Goal: Task Accomplishment & Management: Use online tool/utility

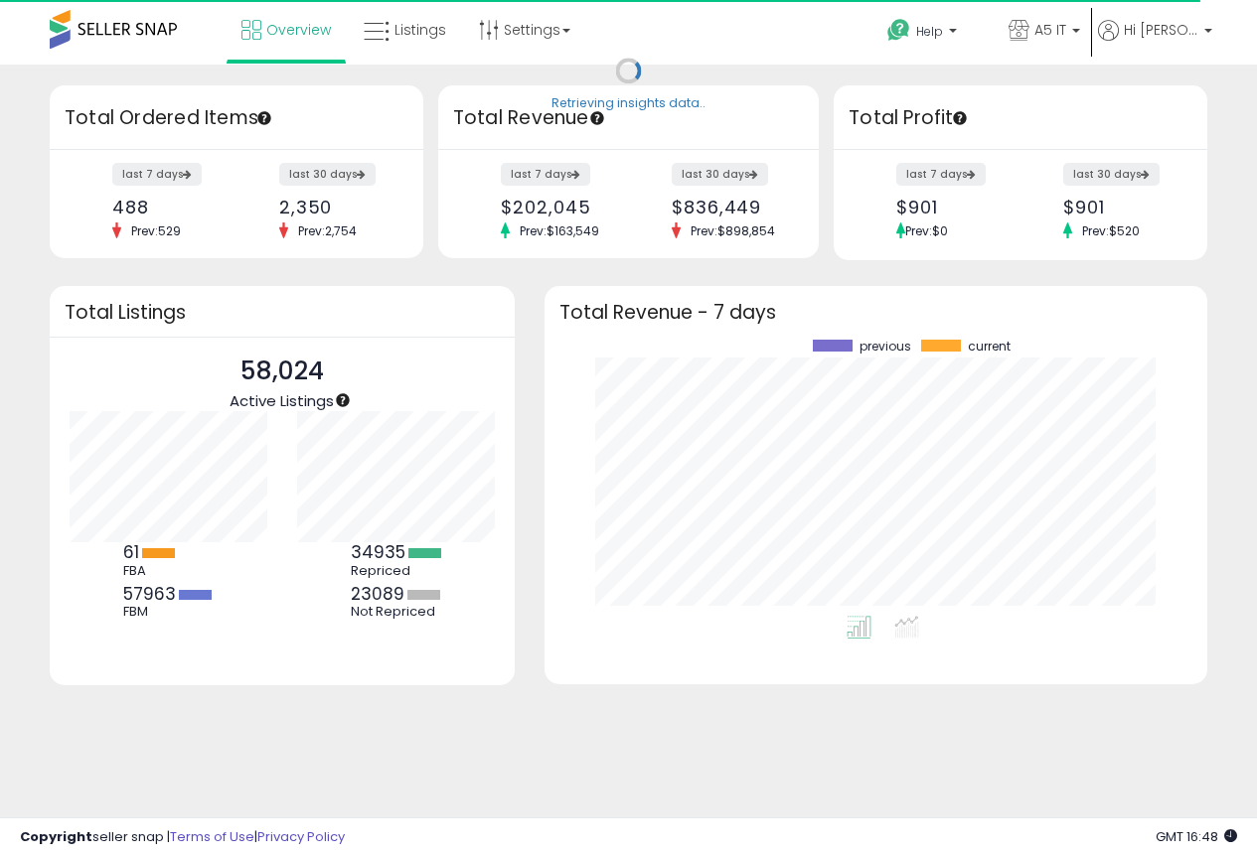
scroll to position [276, 623]
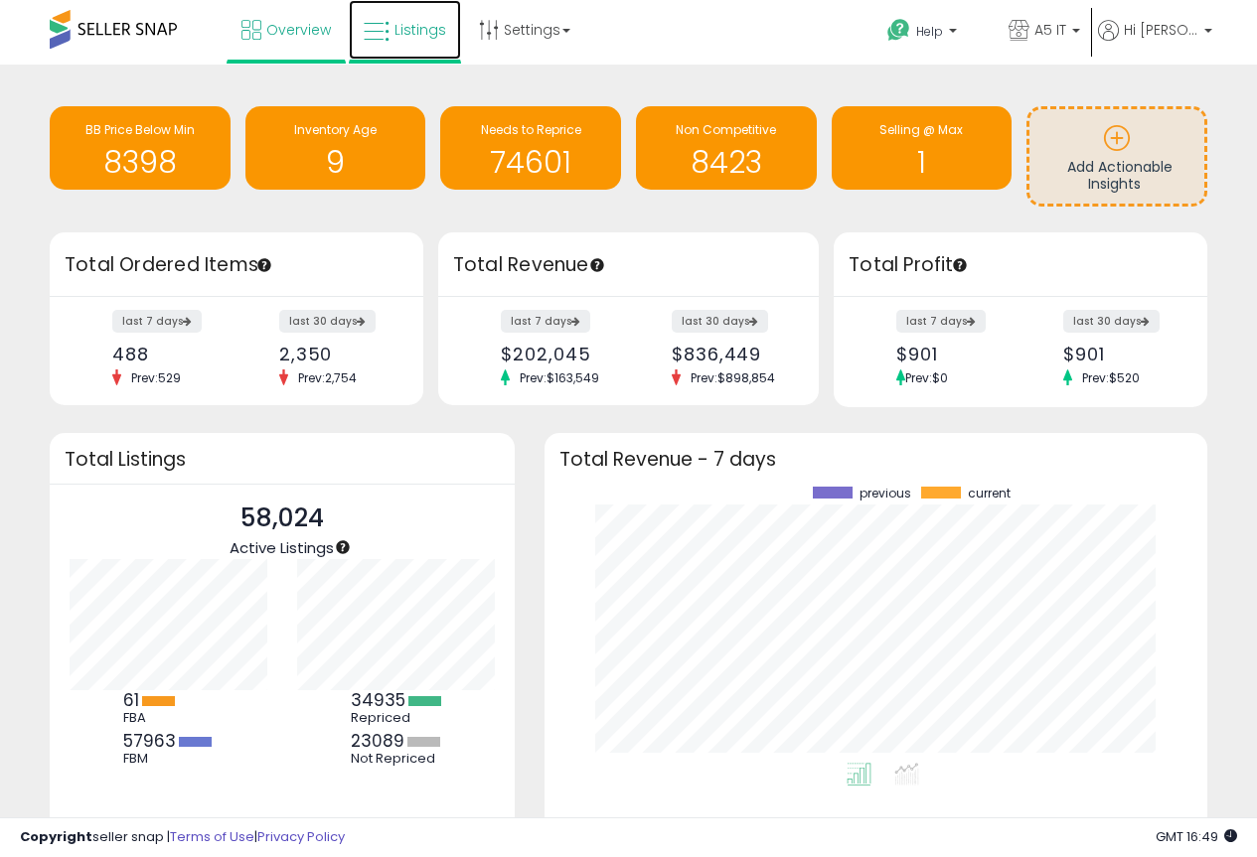
click at [427, 35] on span "Listings" at bounding box center [420, 30] width 52 height 20
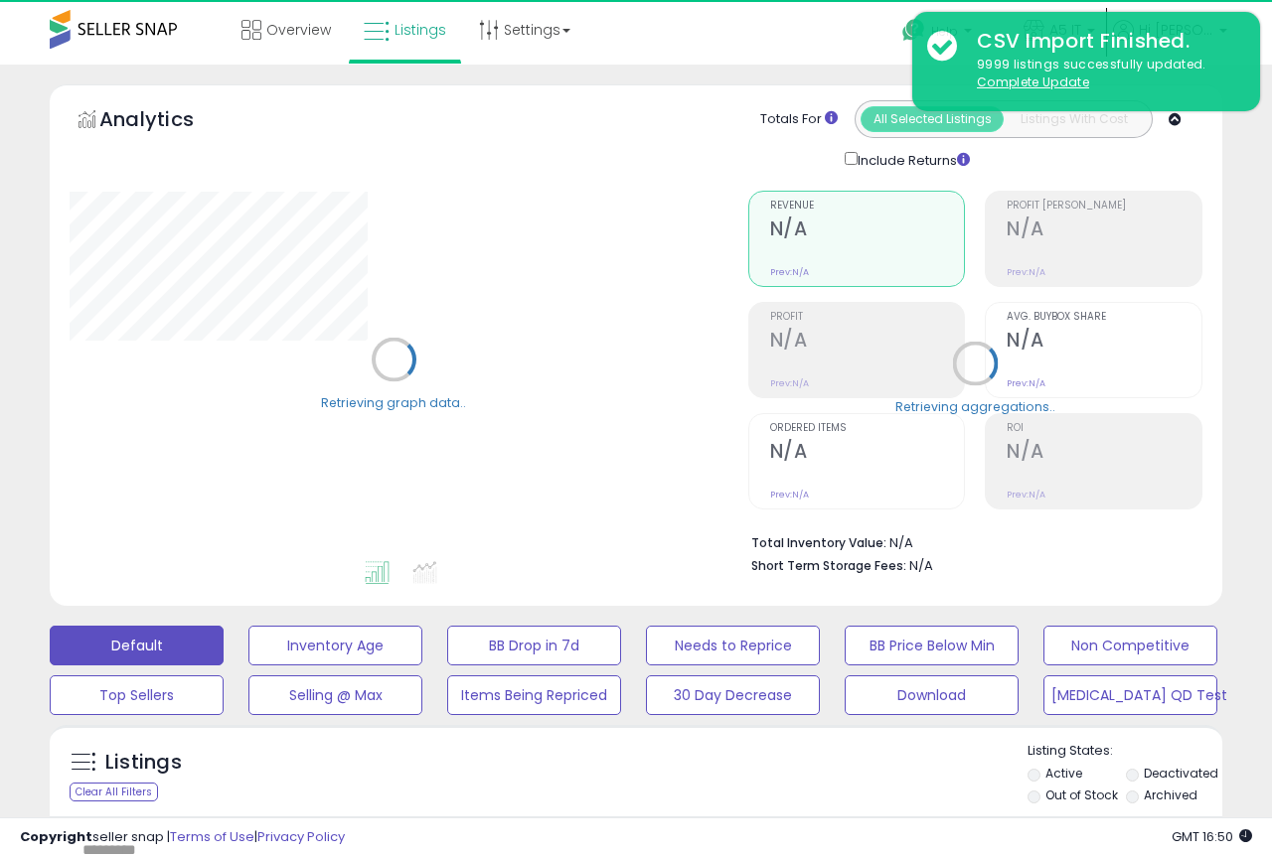
type input "*******"
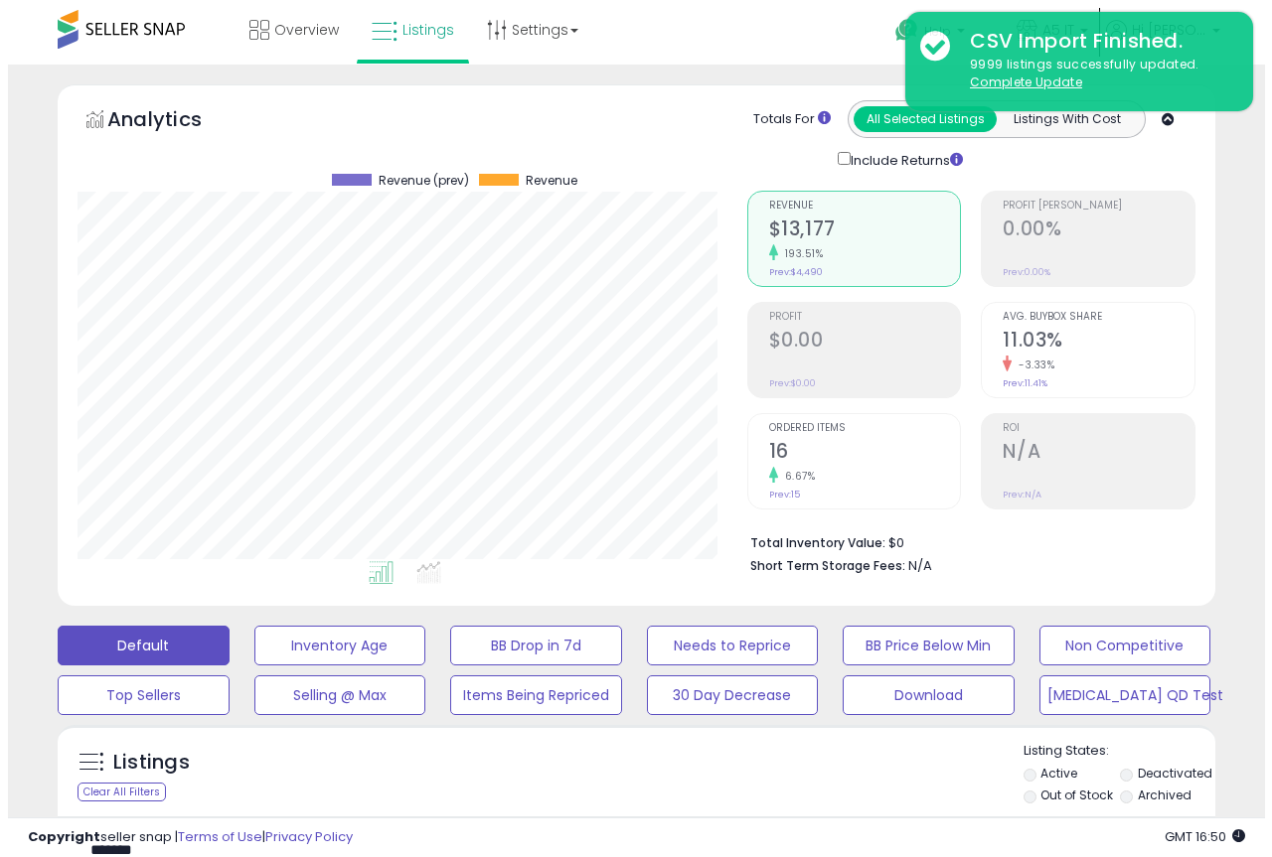
scroll to position [407, 670]
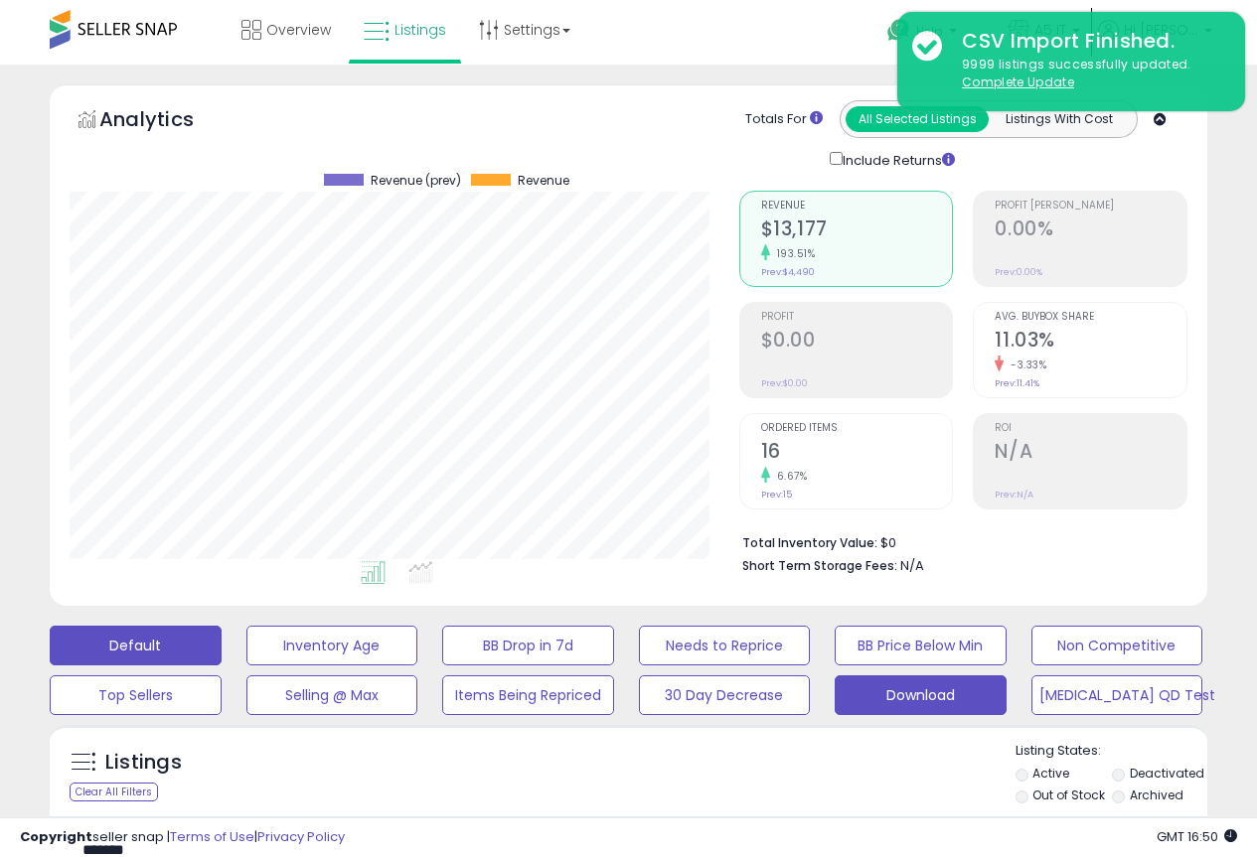
click at [418, 666] on button "Download" at bounding box center [332, 646] width 172 height 40
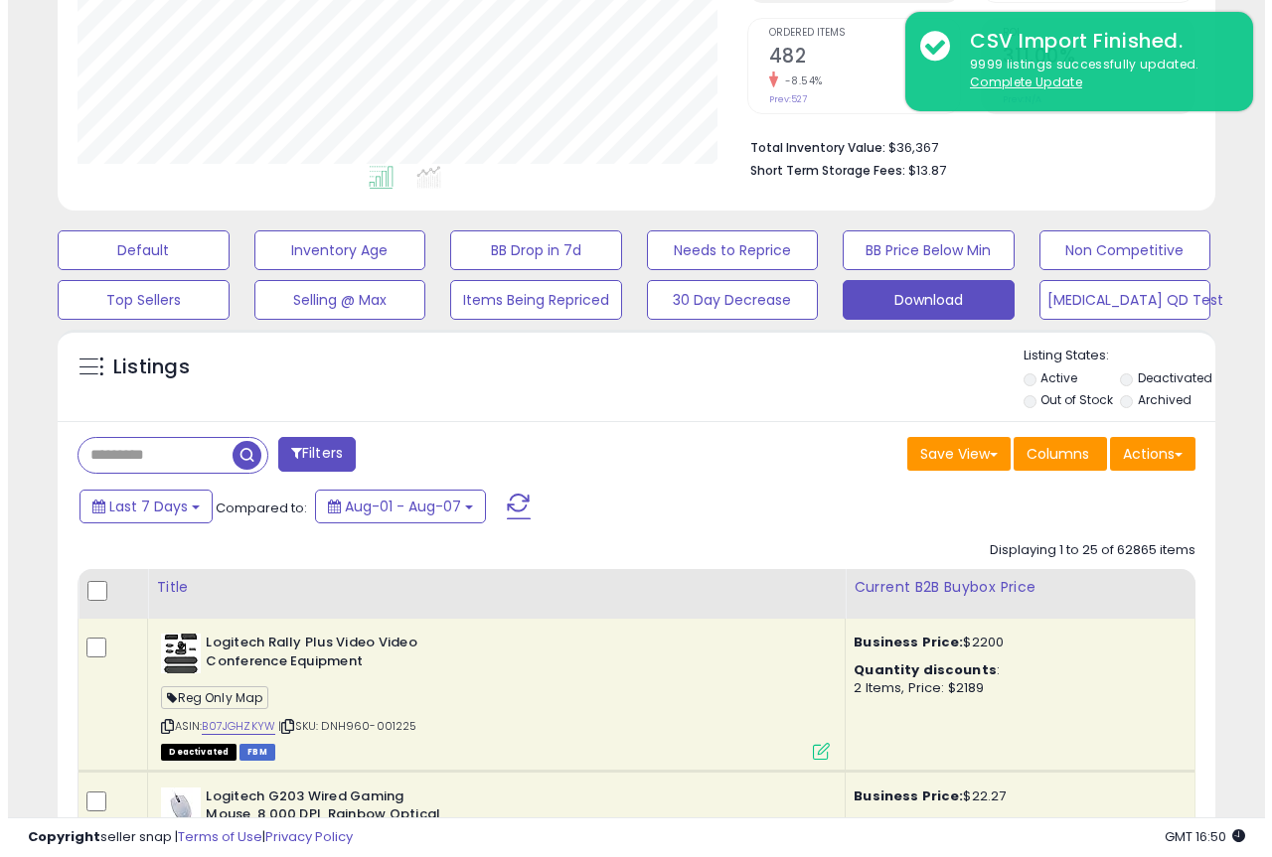
scroll to position [397, 0]
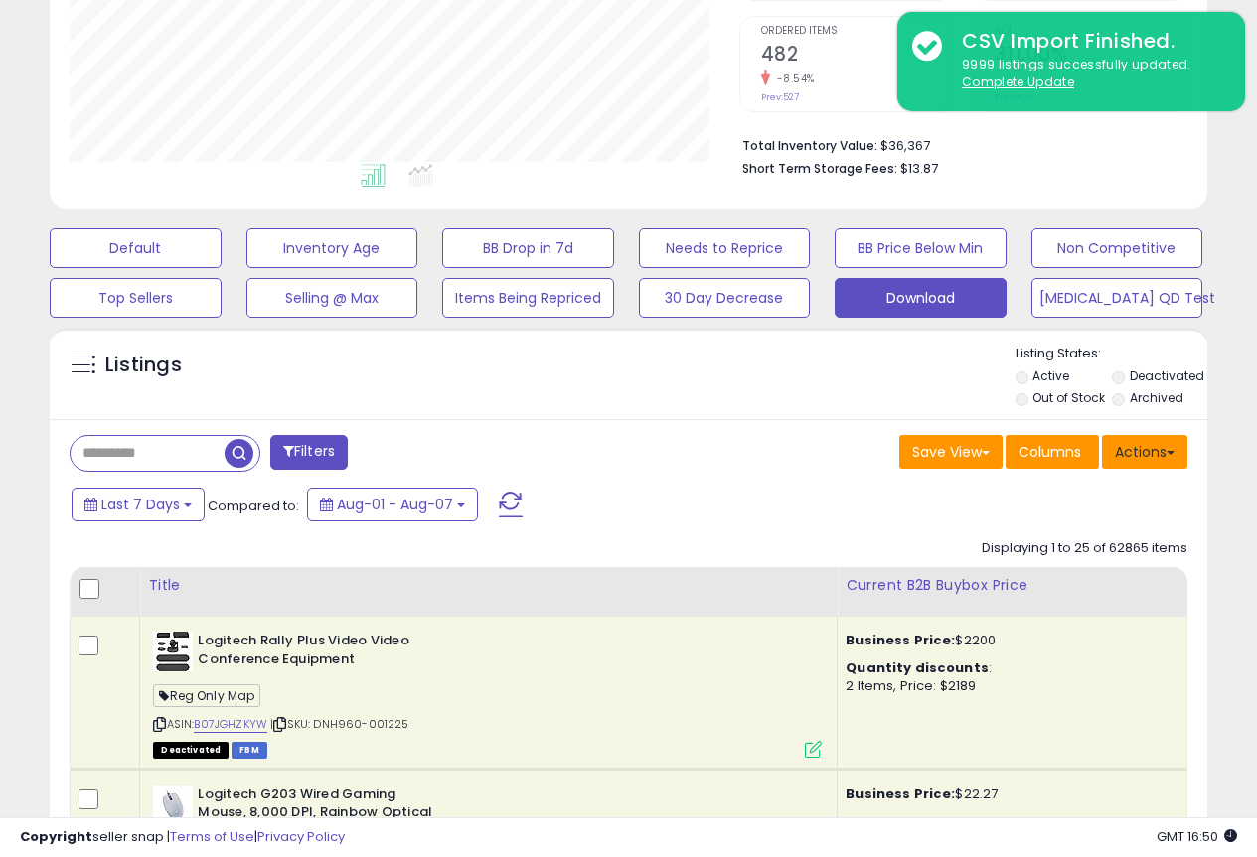
click at [1138, 463] on button "Actions" at bounding box center [1144, 452] width 85 height 34
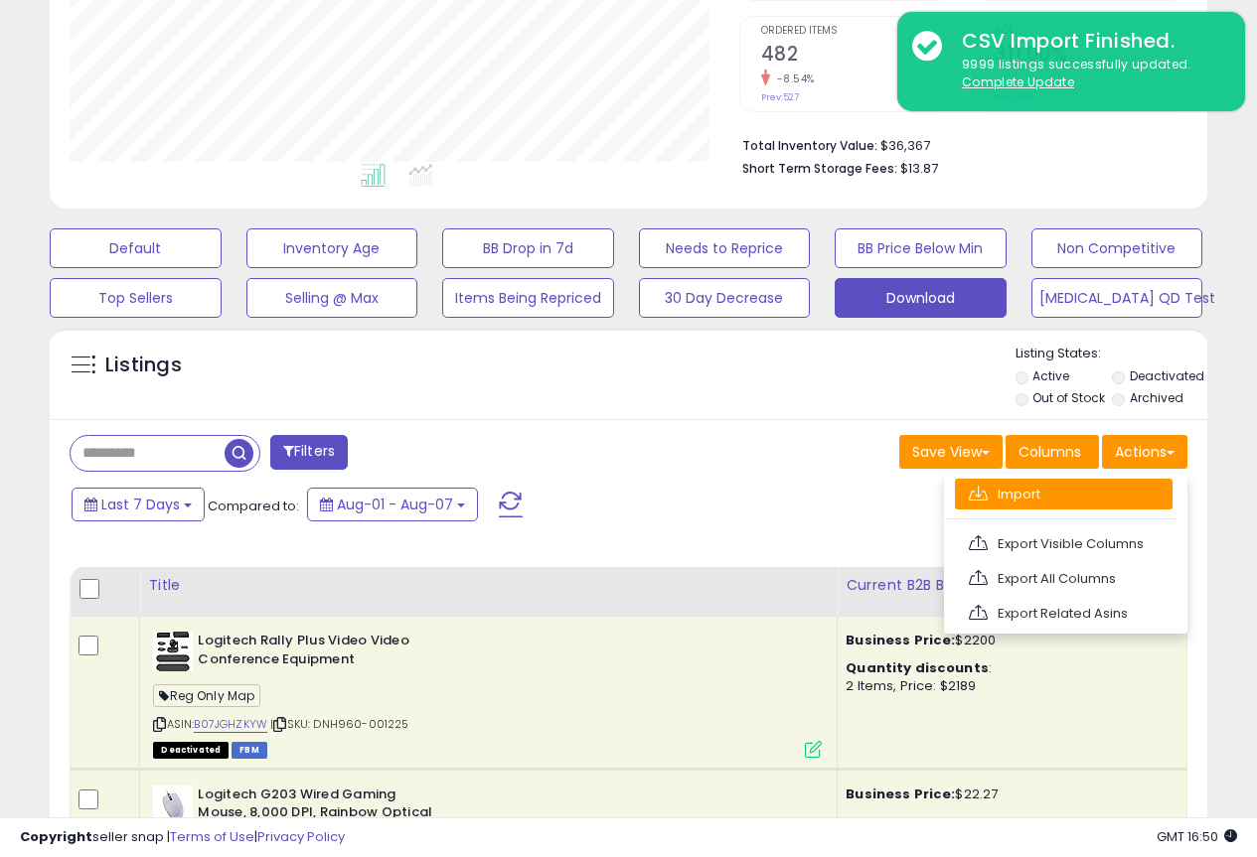
click at [1083, 497] on link "Import" at bounding box center [1064, 494] width 218 height 31
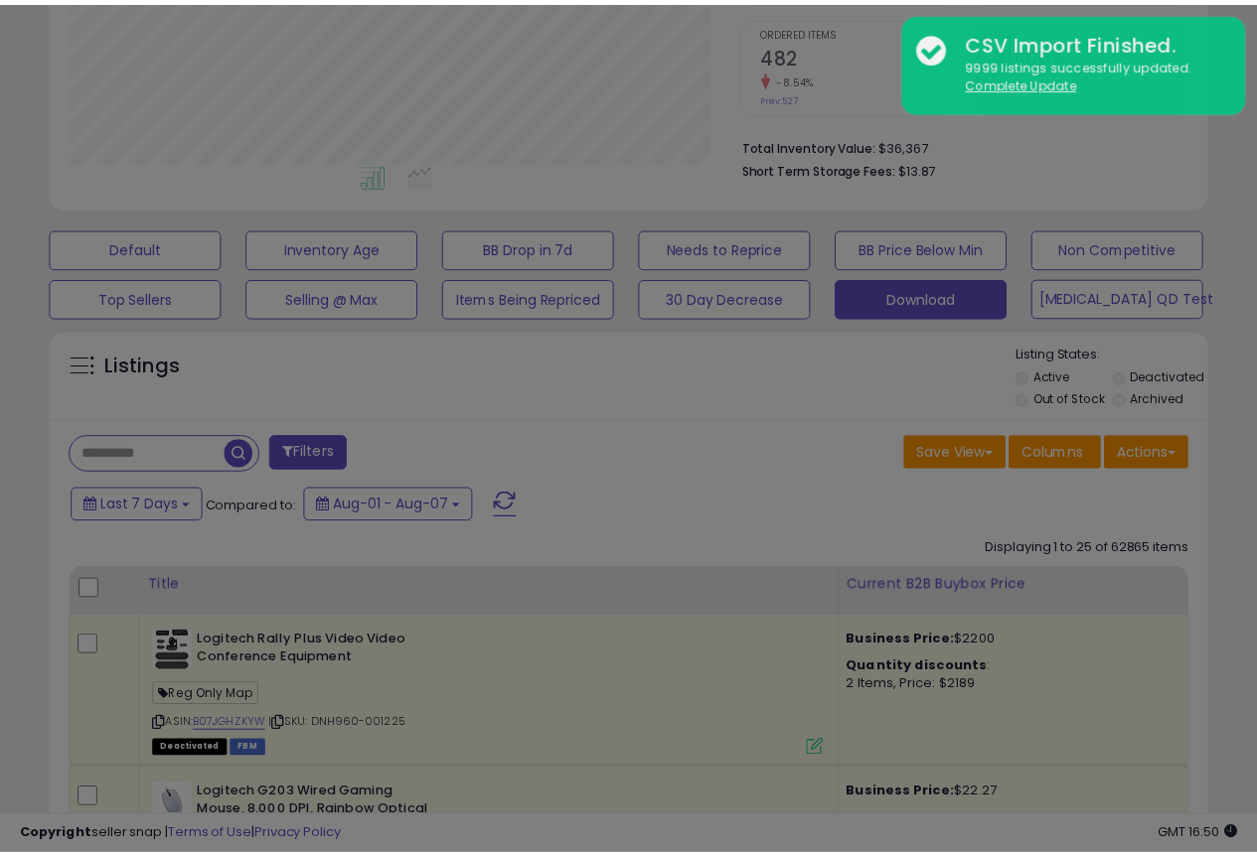
scroll to position [407, 678]
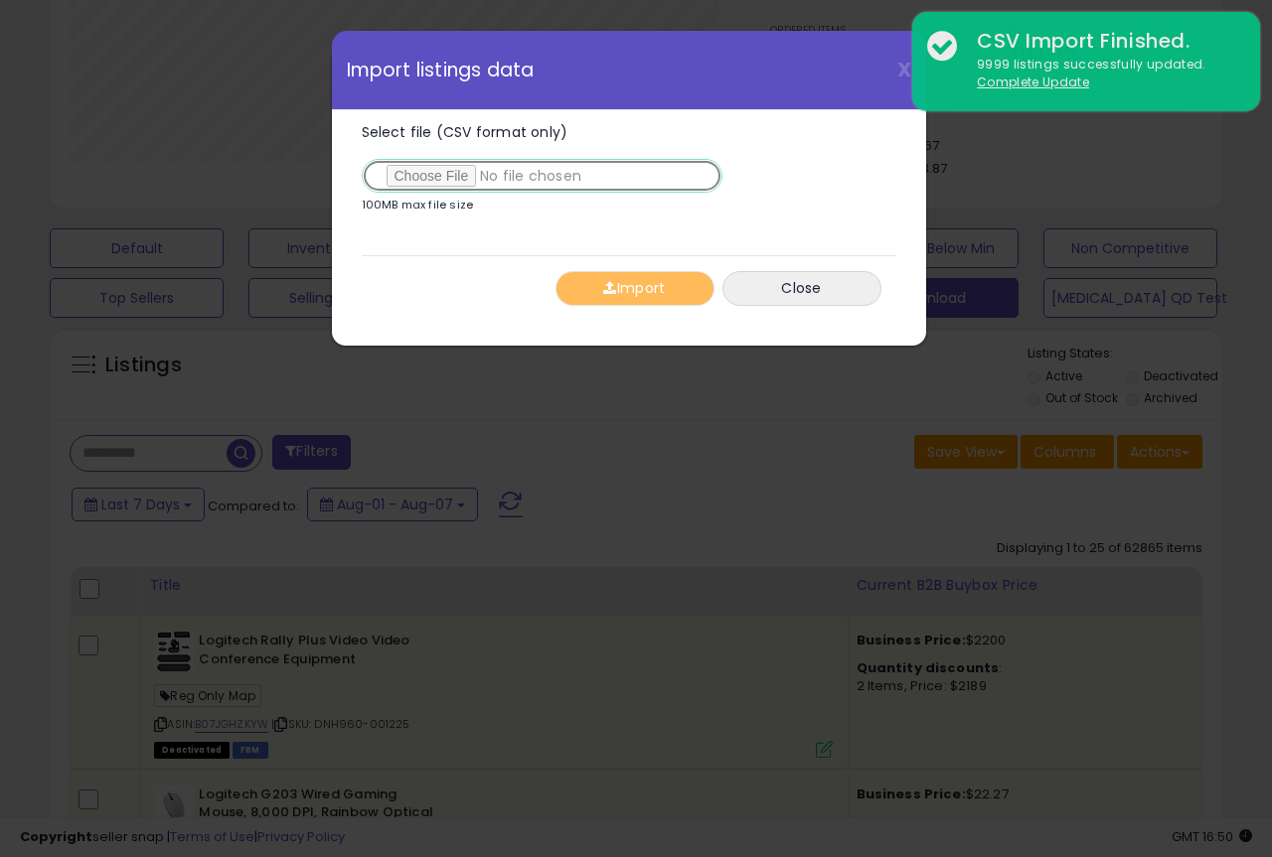
click at [426, 169] on input "Select file (CSV format only)" at bounding box center [542, 176] width 361 height 34
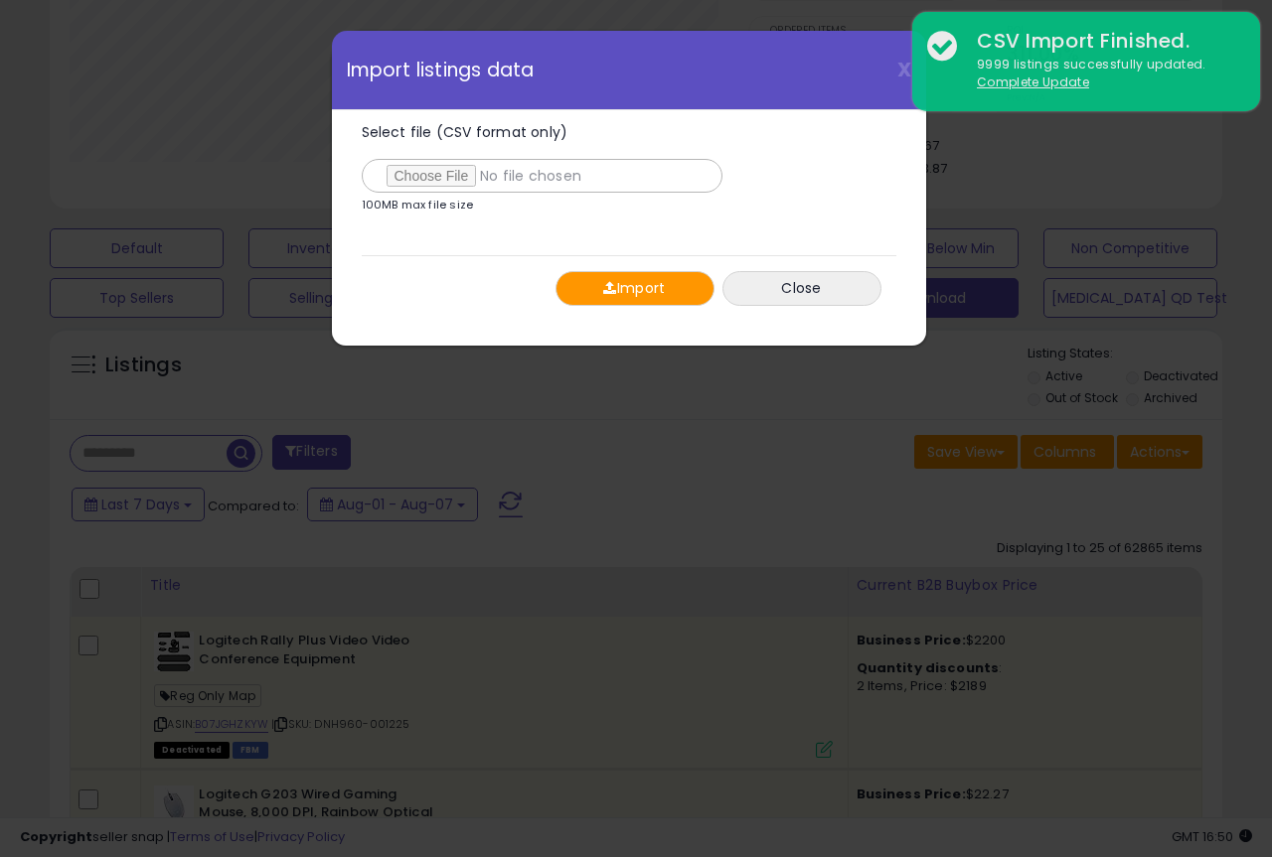
click at [612, 289] on span "button" at bounding box center [609, 288] width 13 height 14
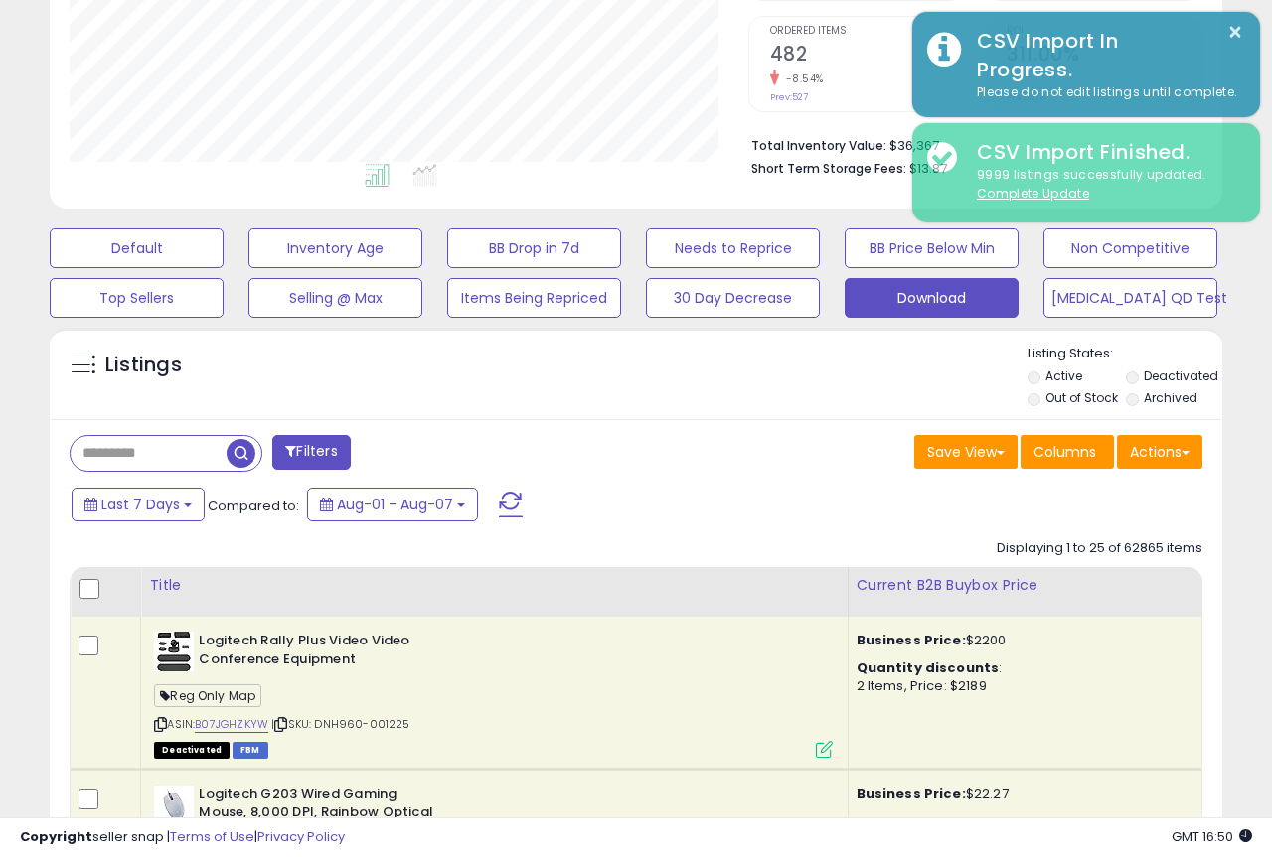
scroll to position [993098, 992836]
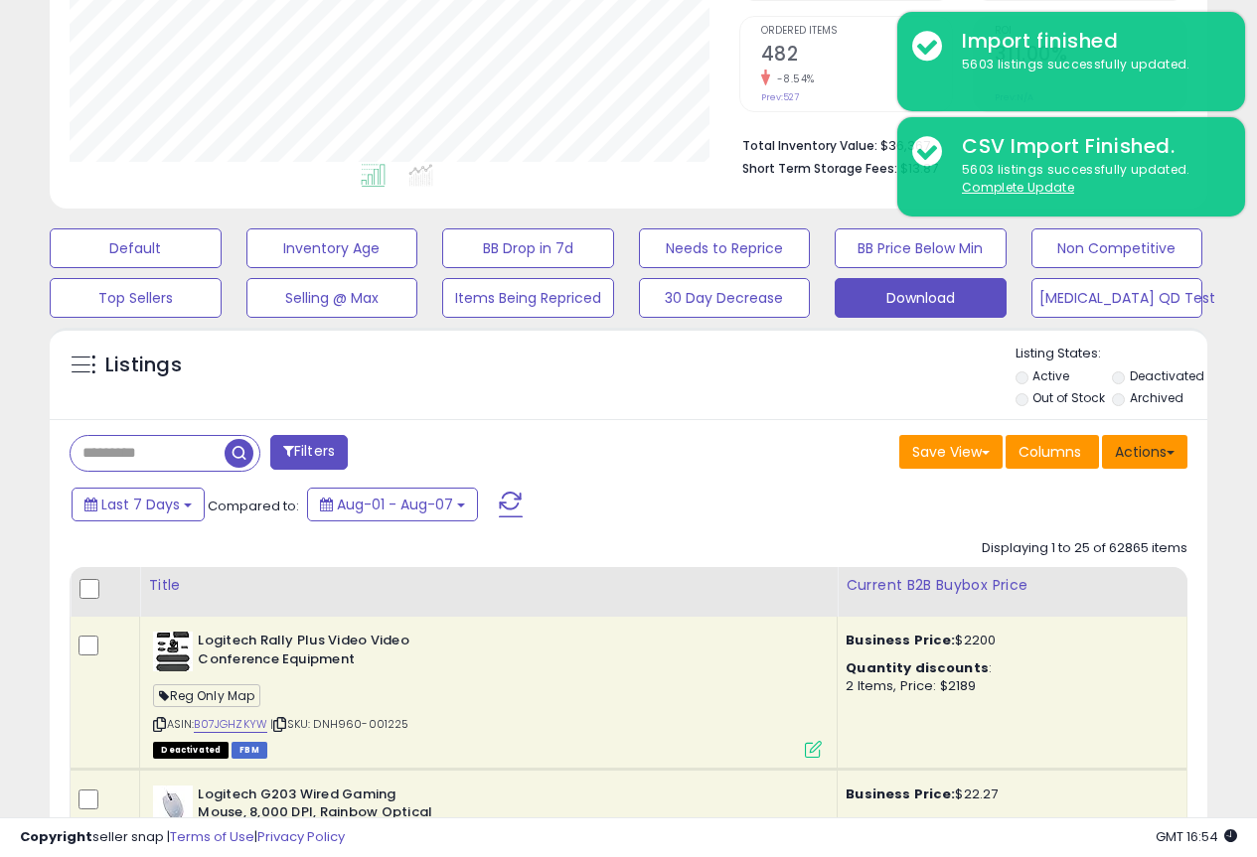
click at [1170, 455] on button "Actions" at bounding box center [1144, 452] width 85 height 34
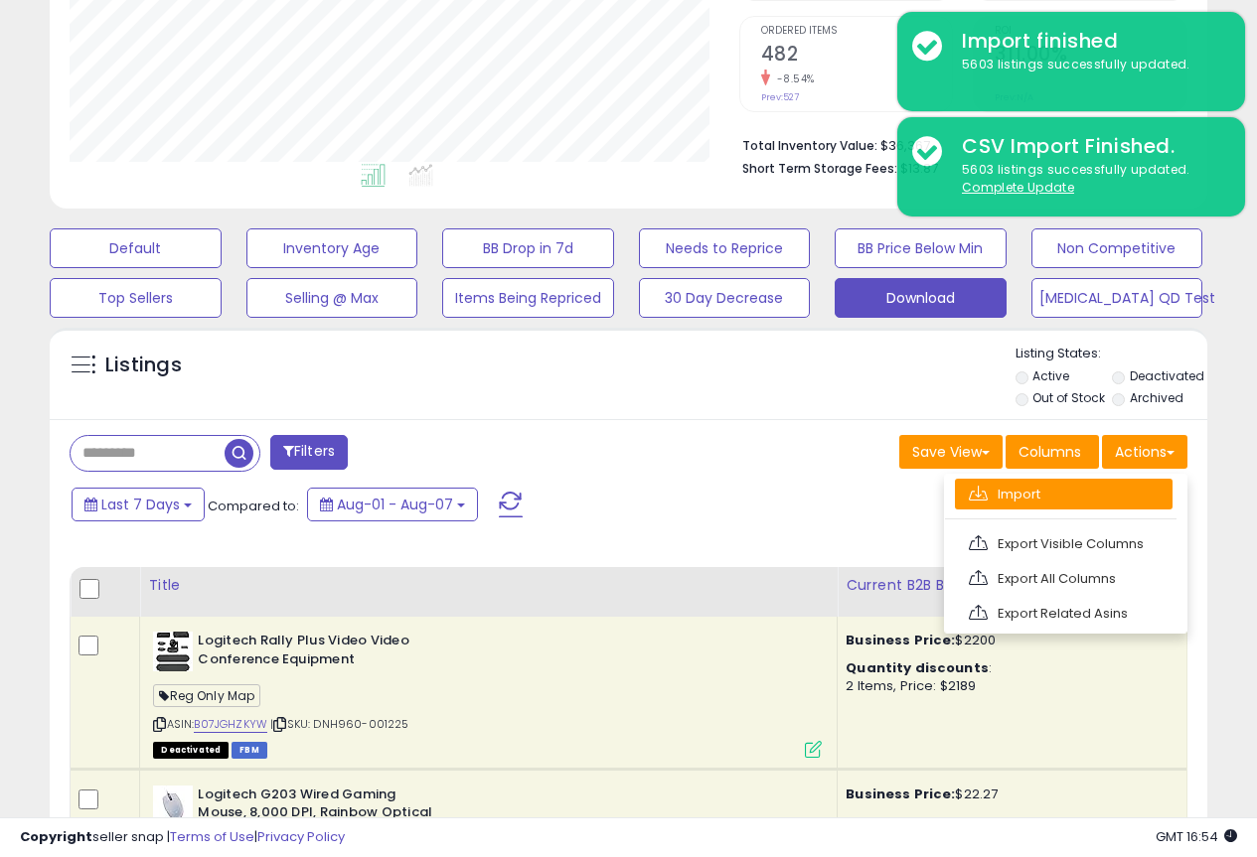
click at [1085, 494] on link "Import" at bounding box center [1064, 494] width 218 height 31
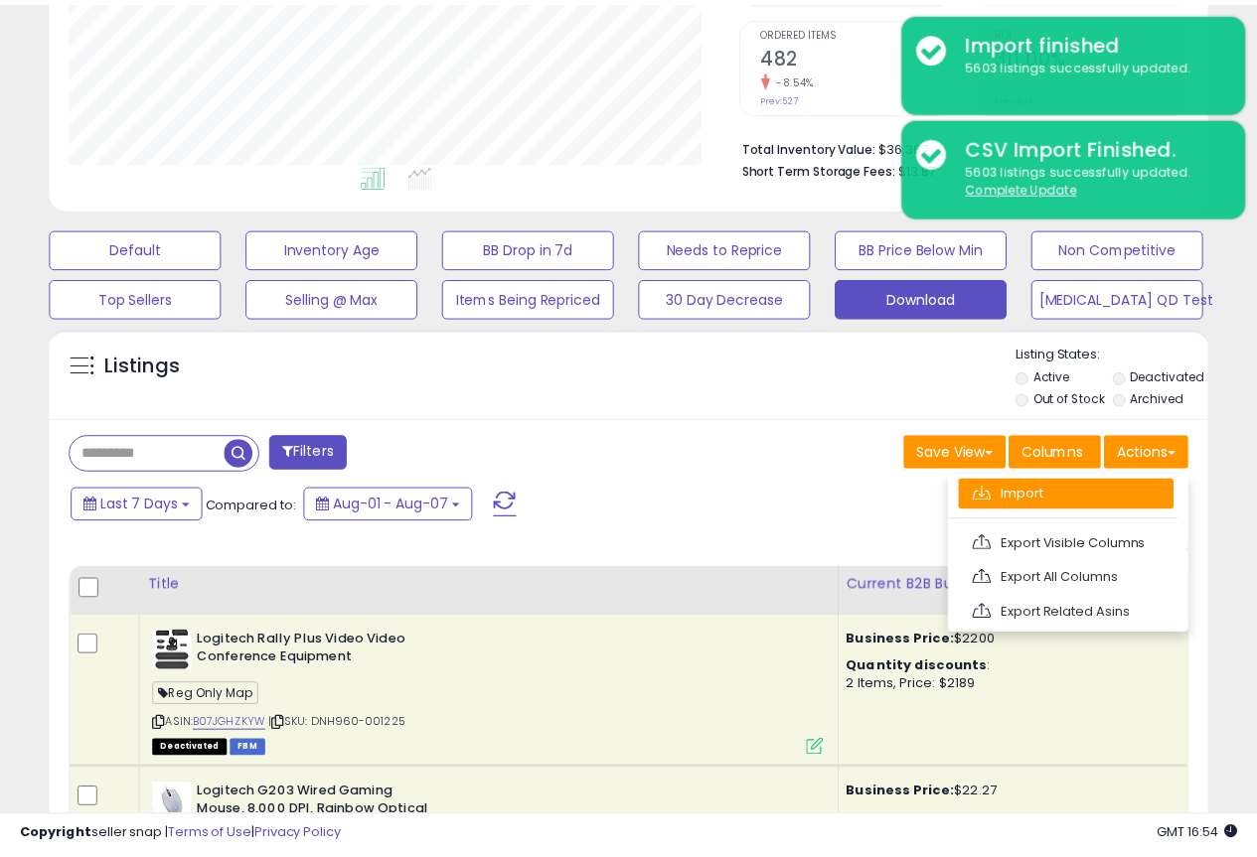
scroll to position [407, 678]
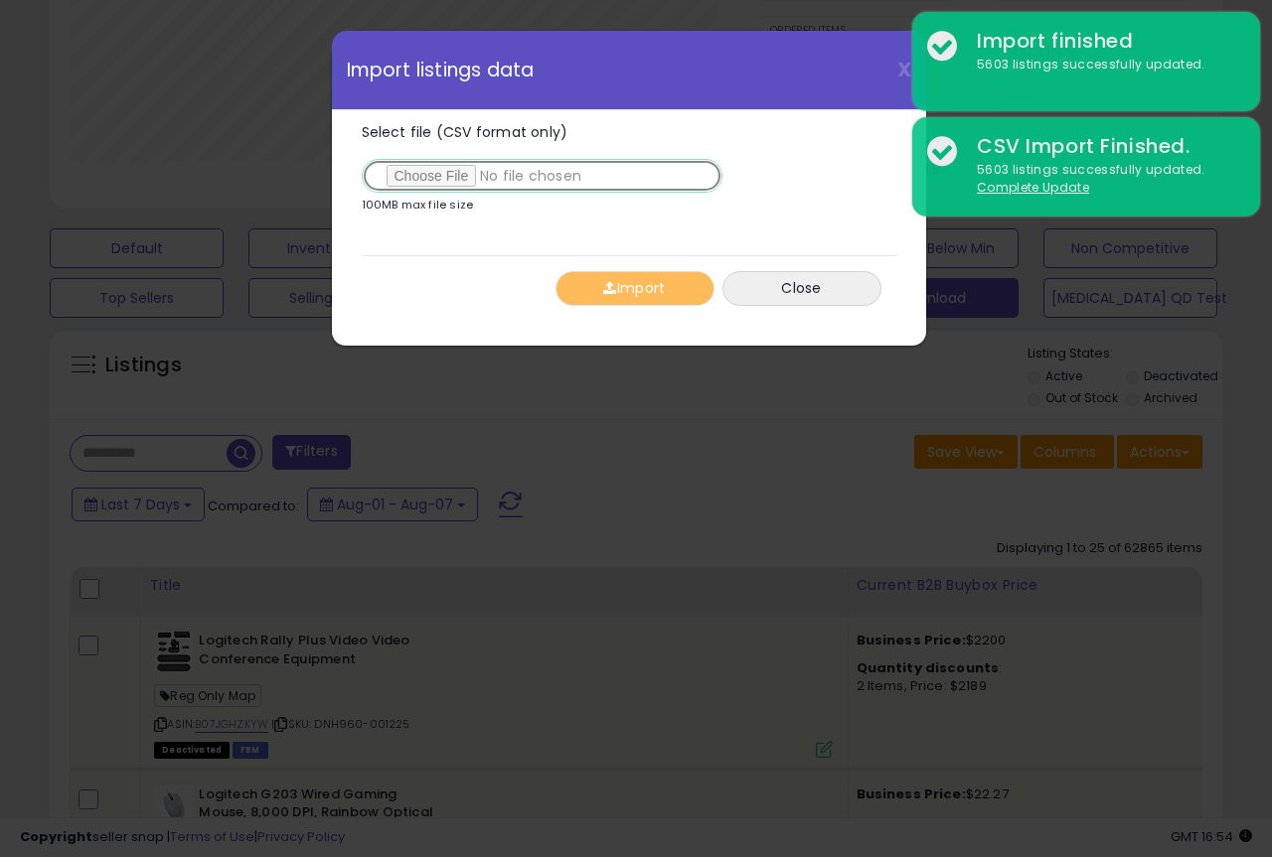
click at [422, 175] on input "Select file (CSV format only)" at bounding box center [542, 176] width 361 height 34
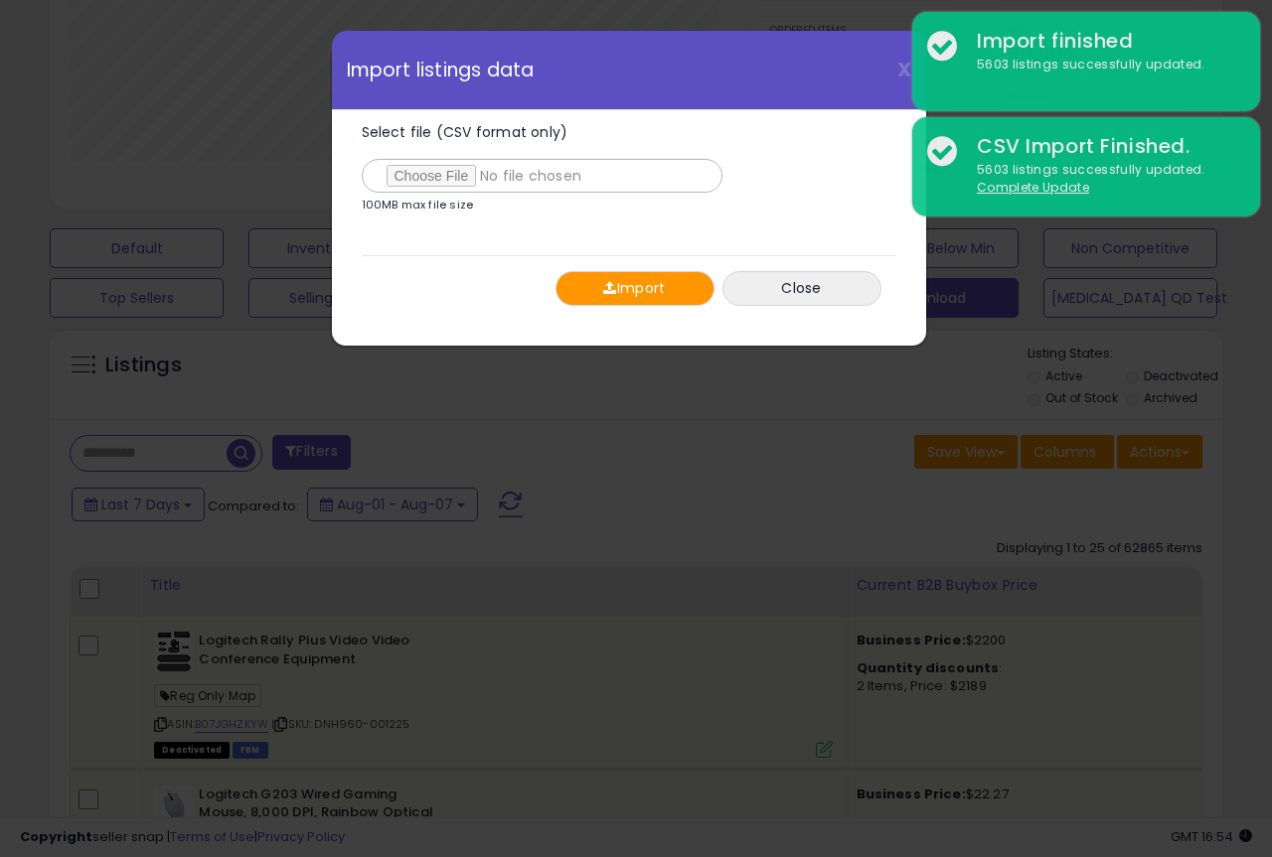
click at [628, 292] on button "Import" at bounding box center [634, 288] width 159 height 35
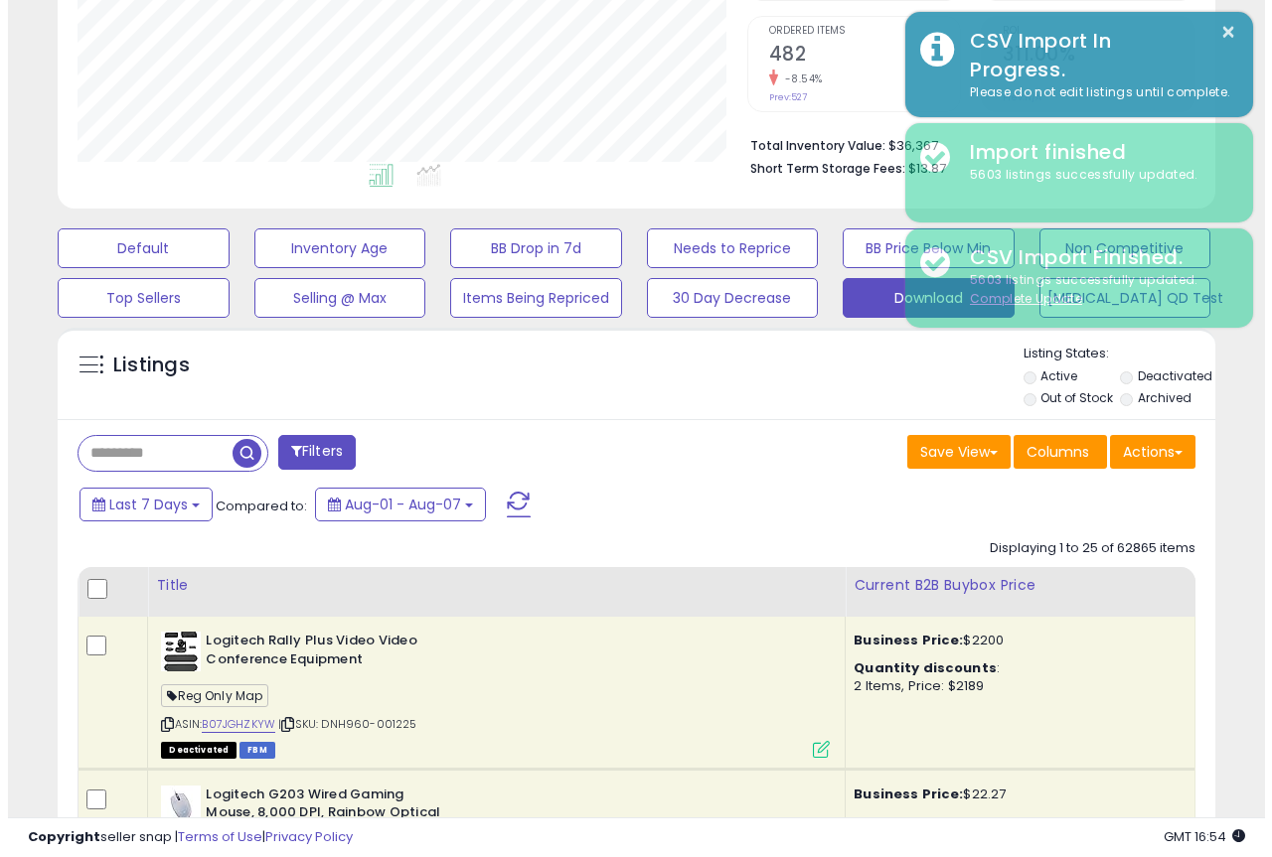
scroll to position [993098, 992836]
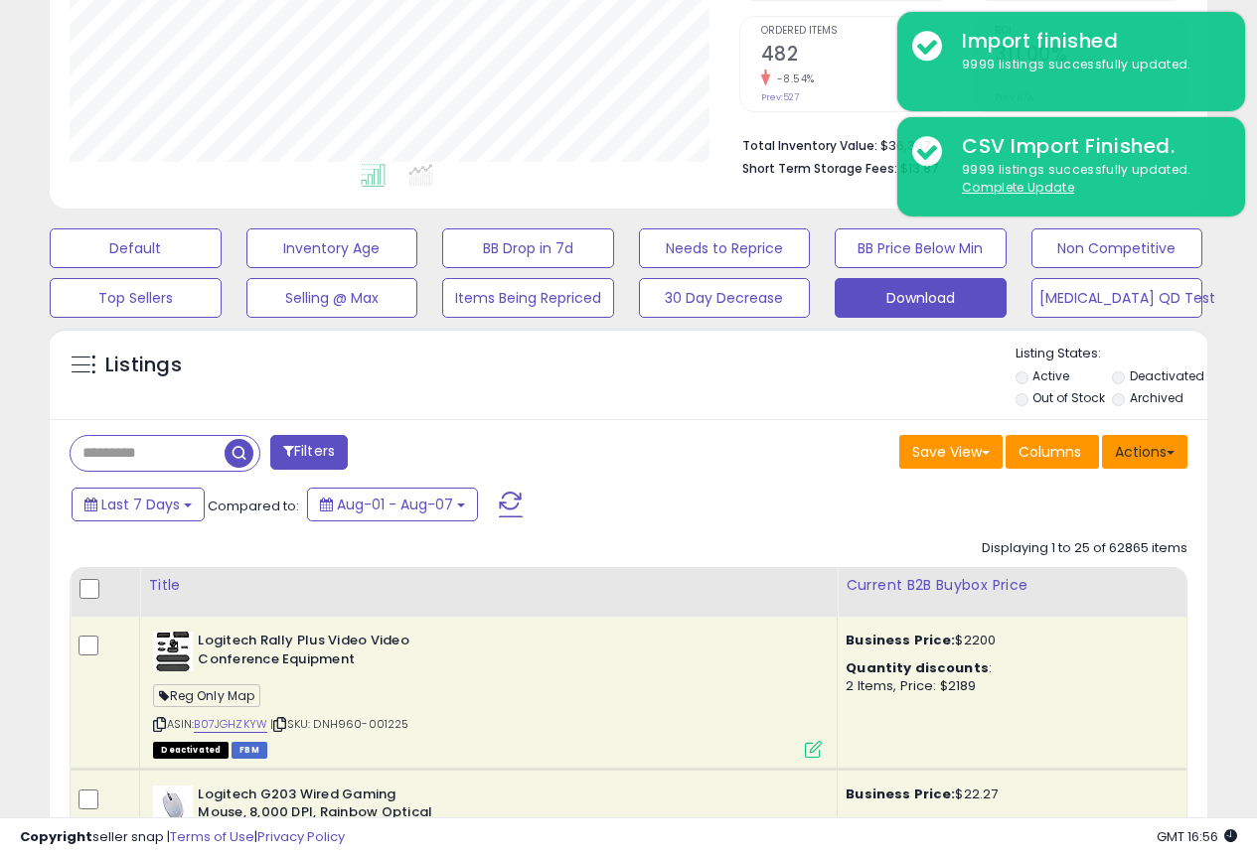
click at [1154, 466] on button "Actions" at bounding box center [1144, 452] width 85 height 34
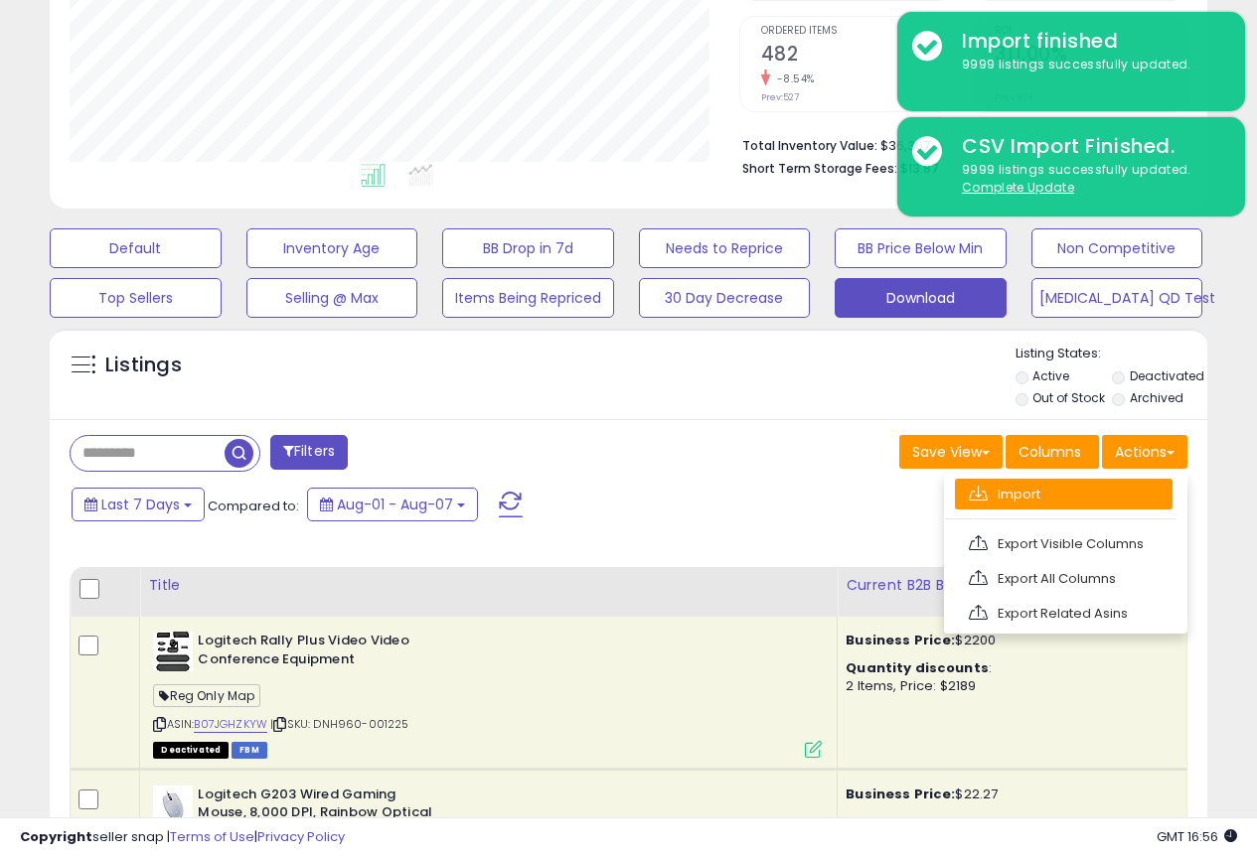
click at [1011, 501] on link "Import" at bounding box center [1064, 494] width 218 height 31
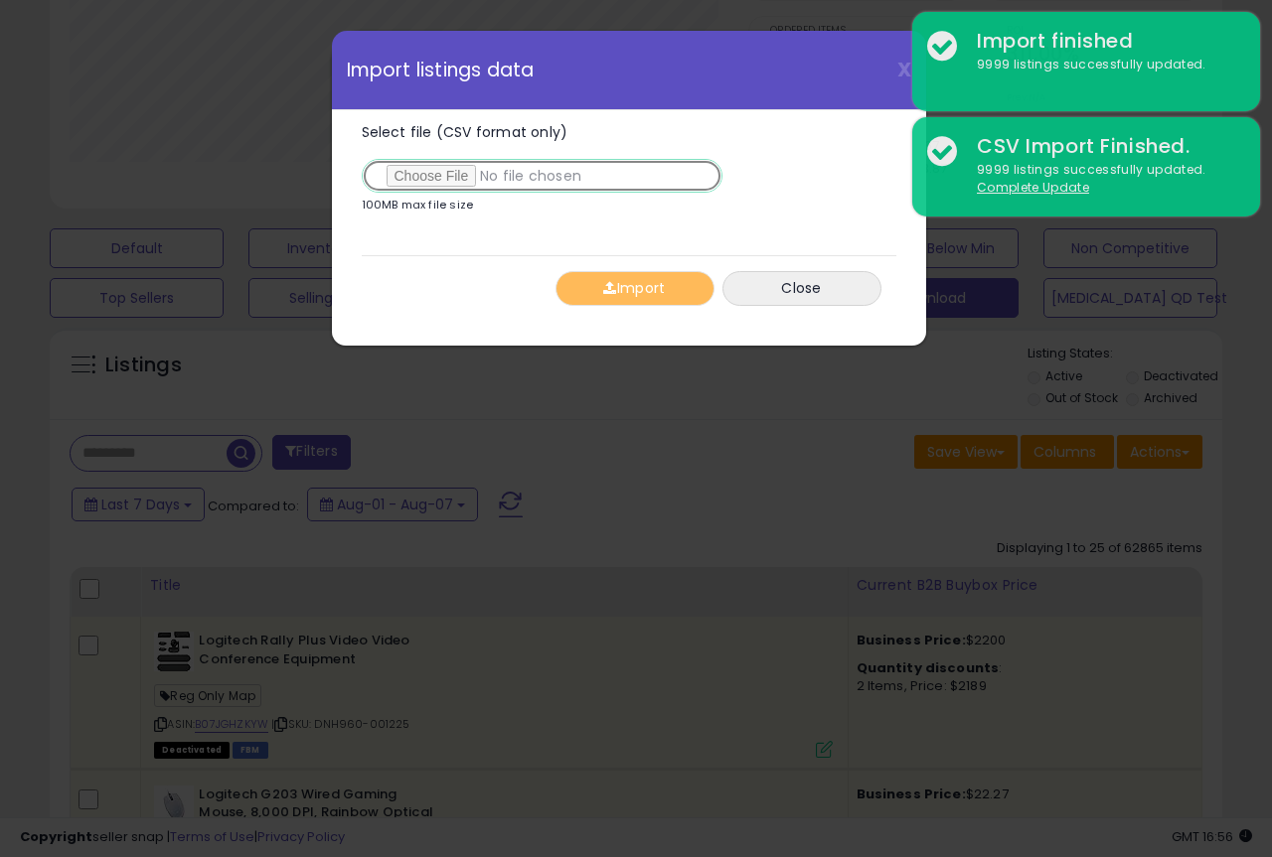
click at [444, 178] on input "Select file (CSV format only)" at bounding box center [542, 176] width 361 height 34
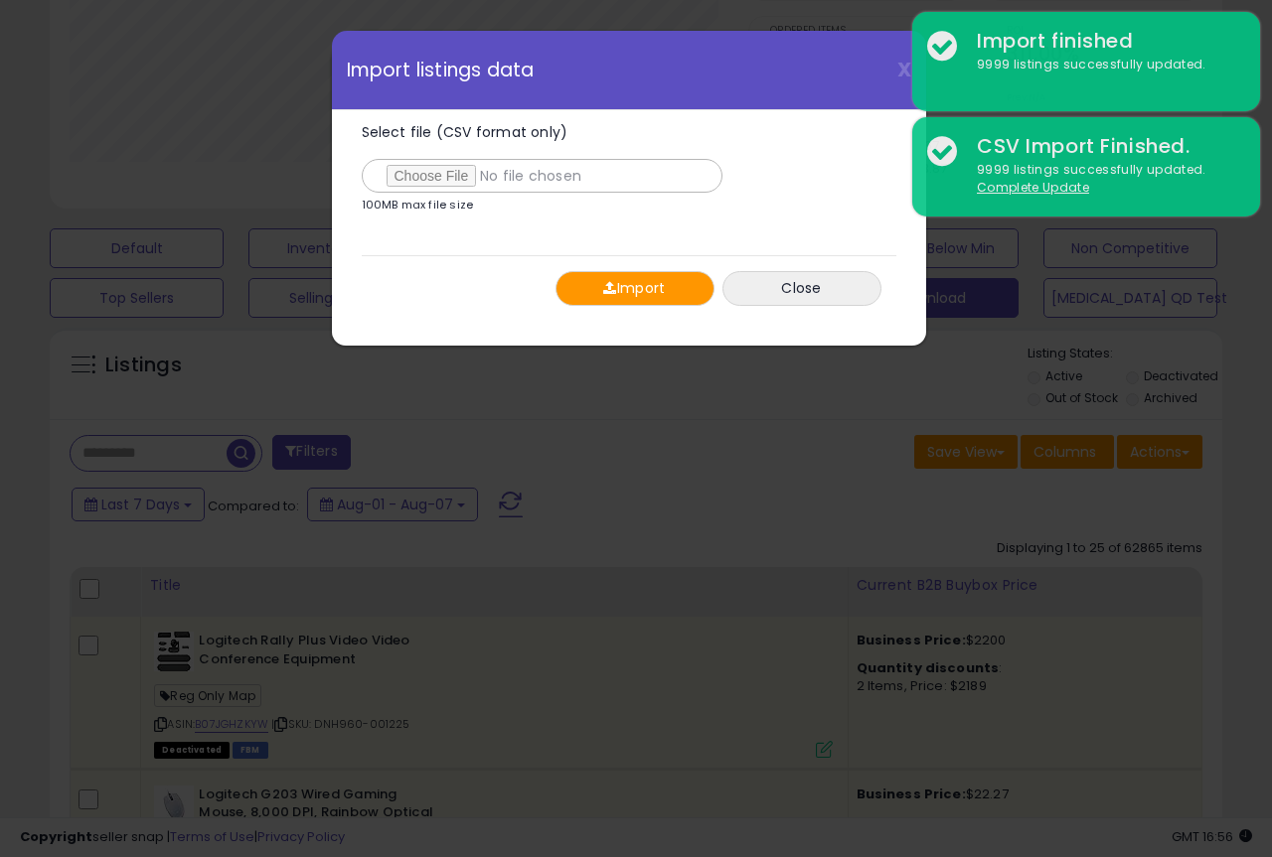
click at [654, 297] on button "Import" at bounding box center [634, 288] width 159 height 35
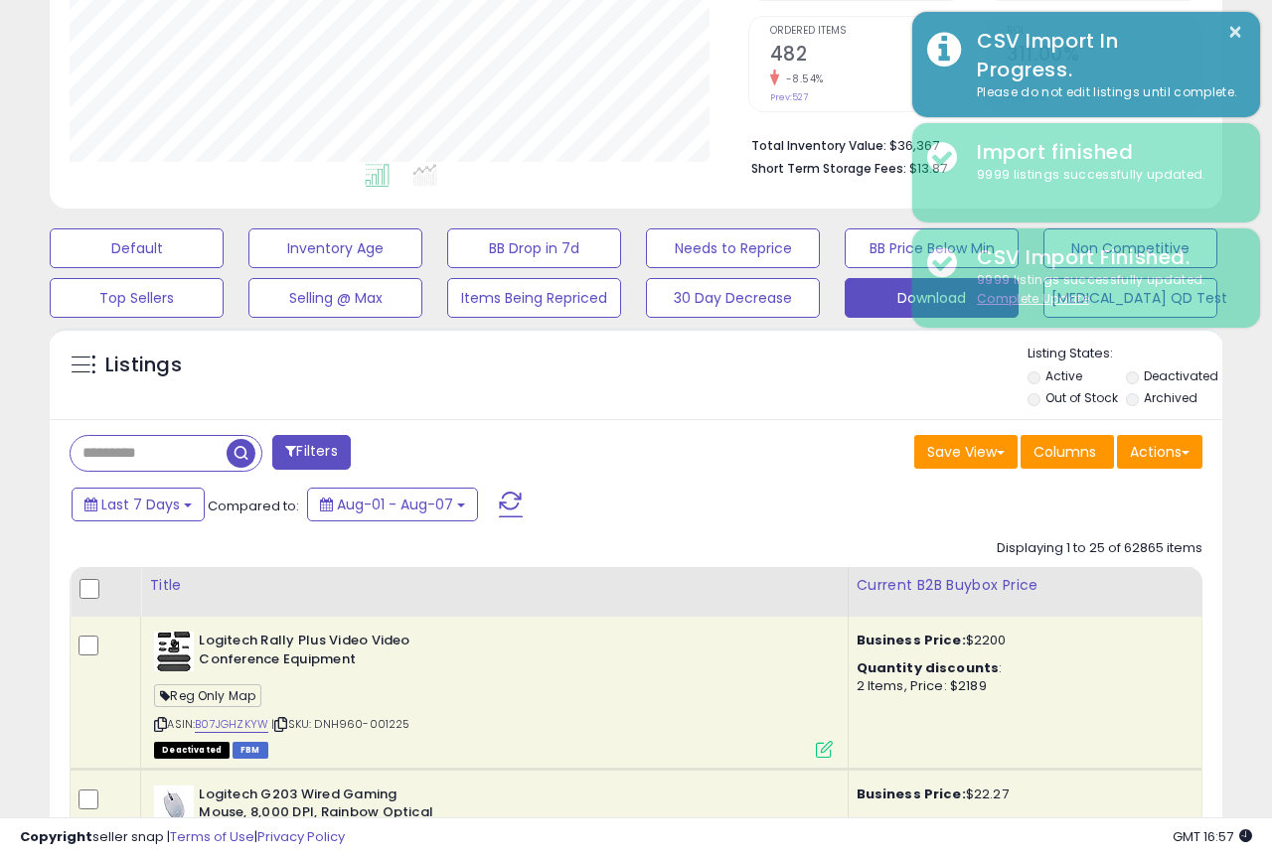
scroll to position [993098, 992836]
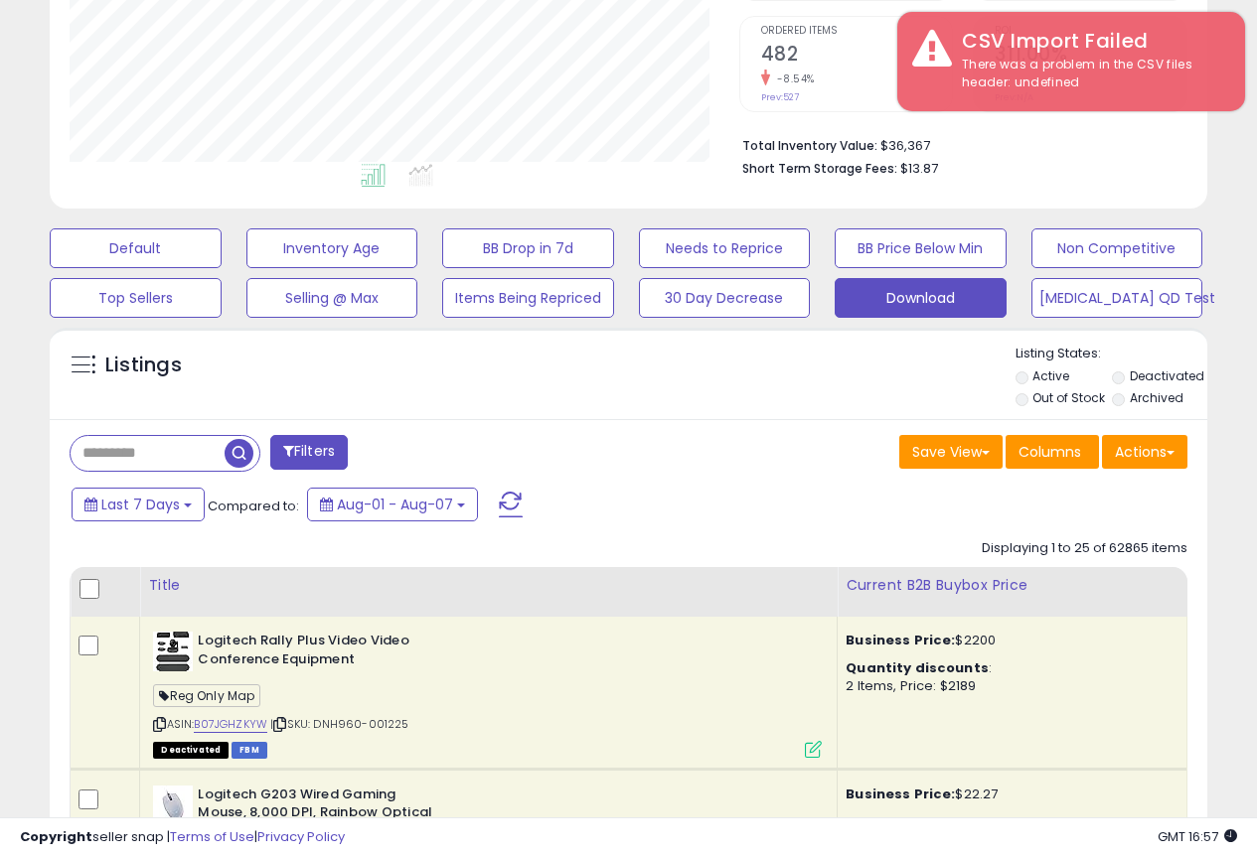
click at [669, 501] on div "Last 7 Days Compared to: Aug-01 - Aug-07" at bounding box center [486, 507] width 839 height 45
click at [1119, 463] on button "Actions" at bounding box center [1144, 452] width 85 height 34
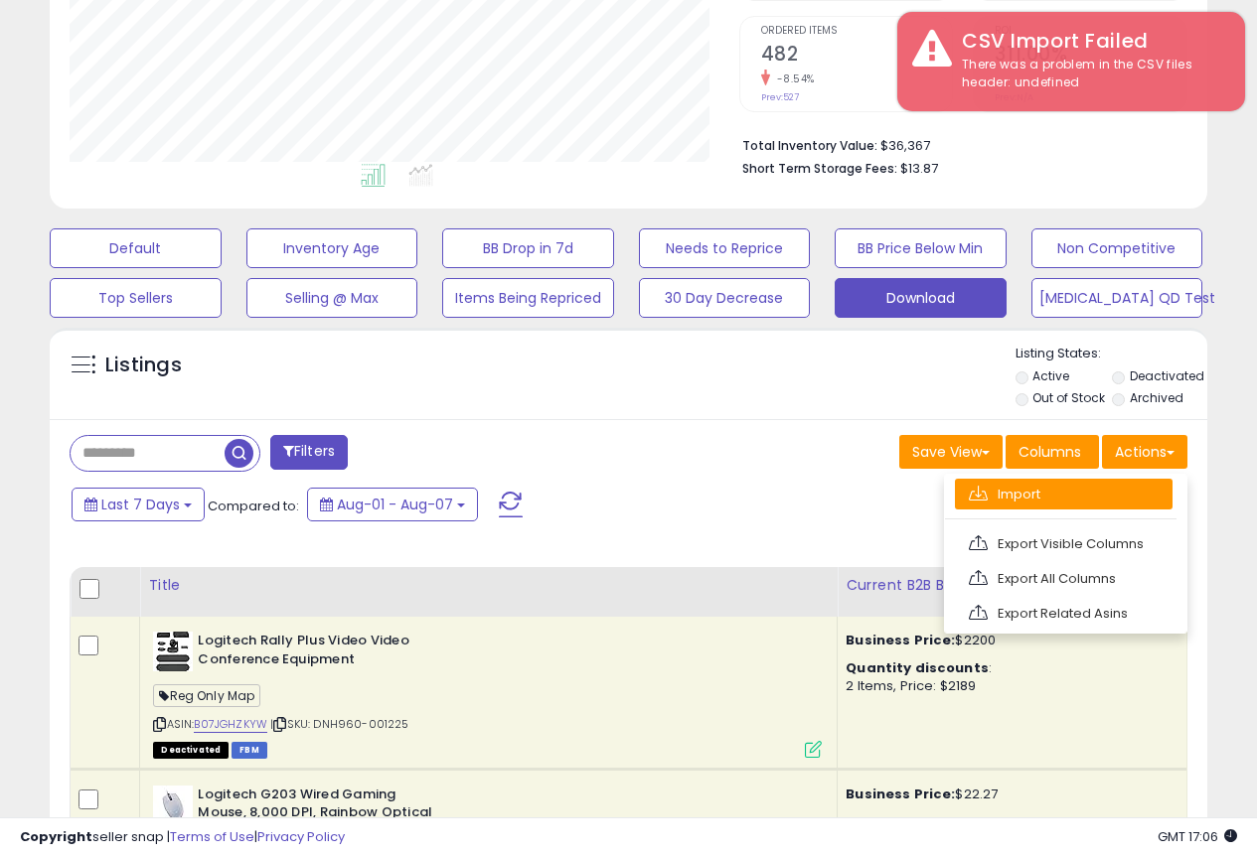
click at [1059, 492] on link "Import" at bounding box center [1064, 494] width 218 height 31
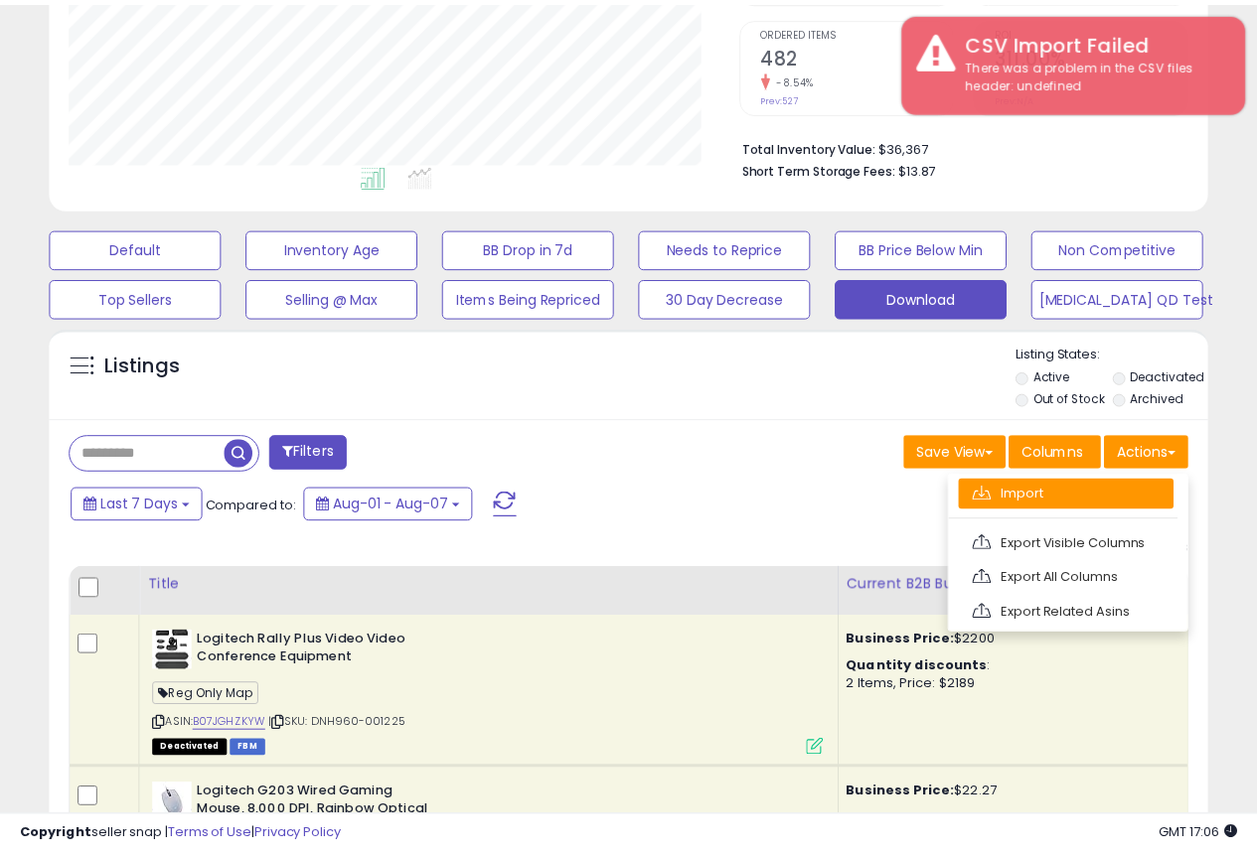
scroll to position [407, 678]
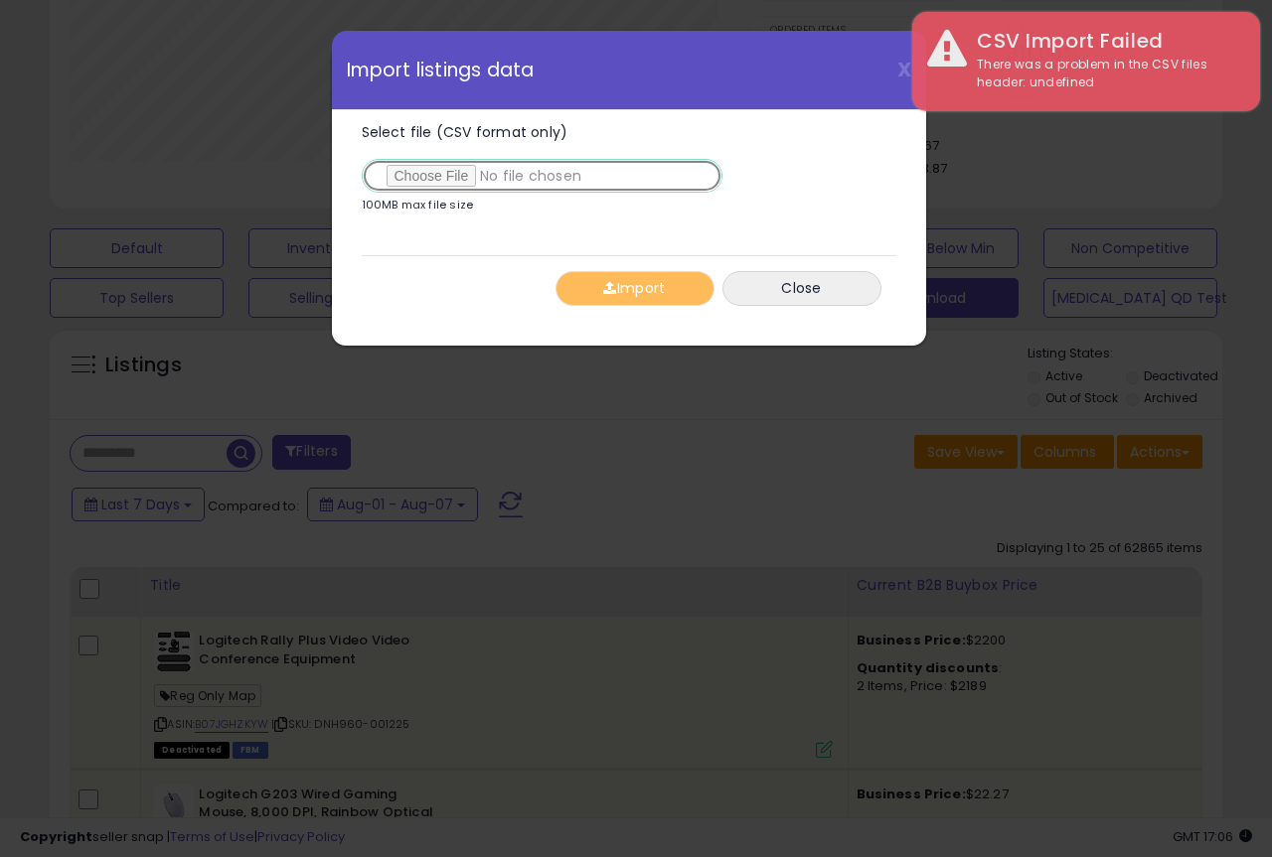
click at [451, 177] on input "Select file (CSV format only)" at bounding box center [542, 176] width 361 height 34
type input "**********"
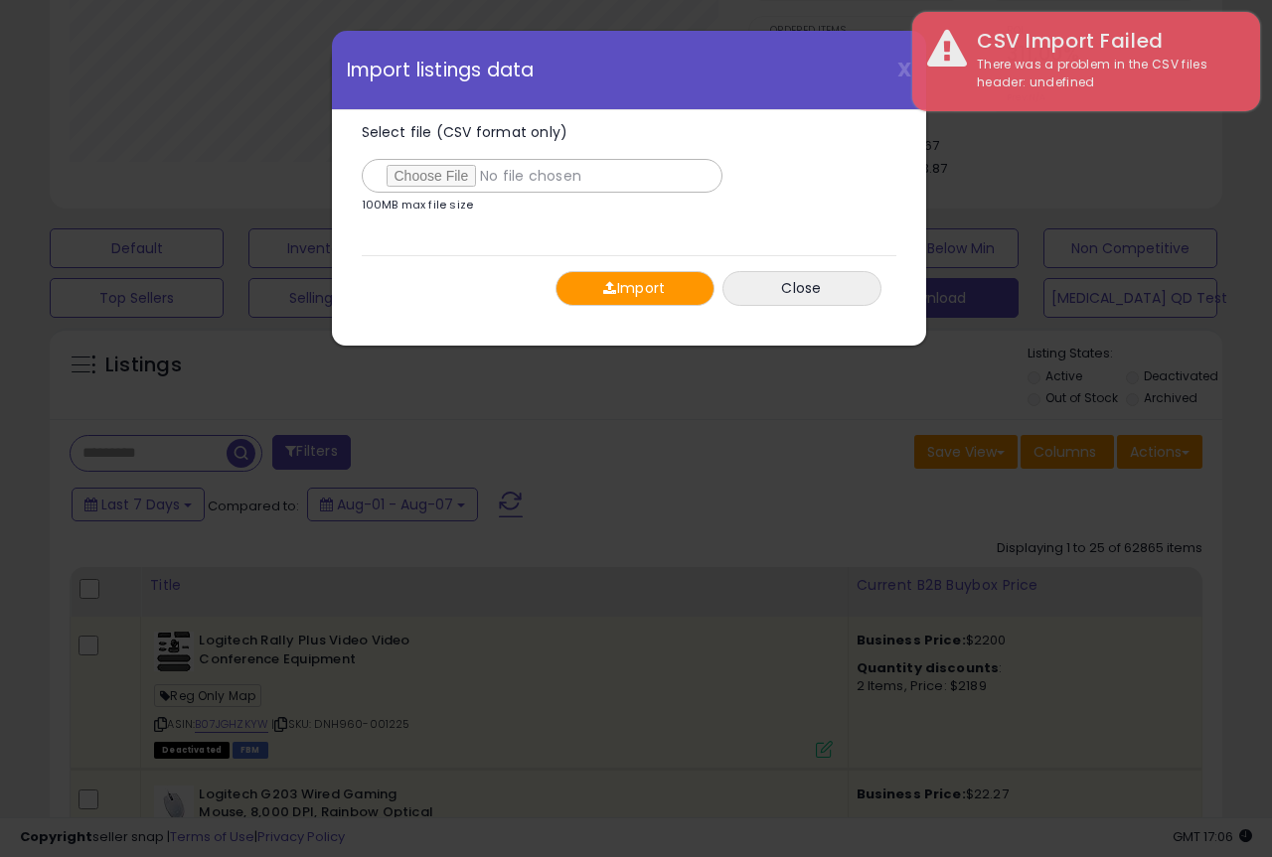
click at [630, 292] on button "Import" at bounding box center [634, 288] width 159 height 35
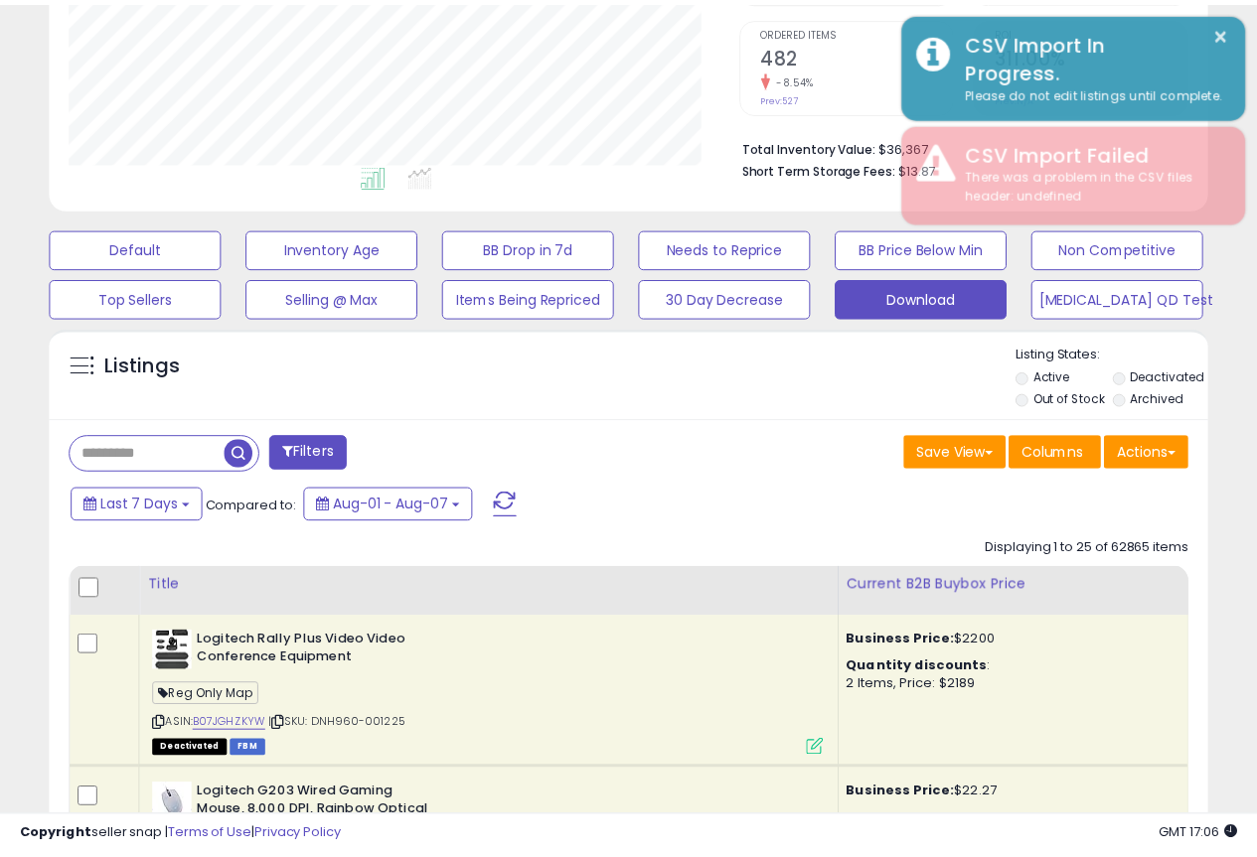
scroll to position [993098, 992836]
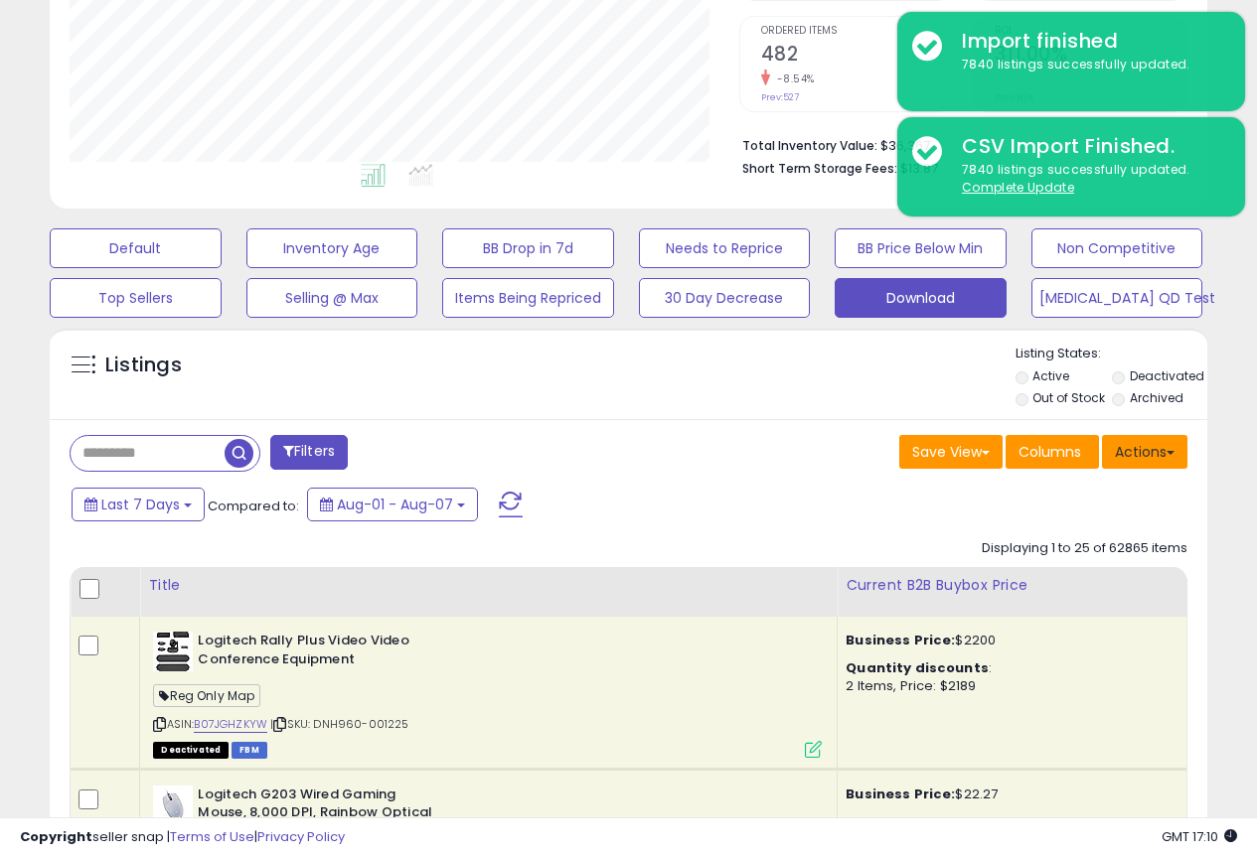
click at [1133, 463] on button "Actions" at bounding box center [1144, 452] width 85 height 34
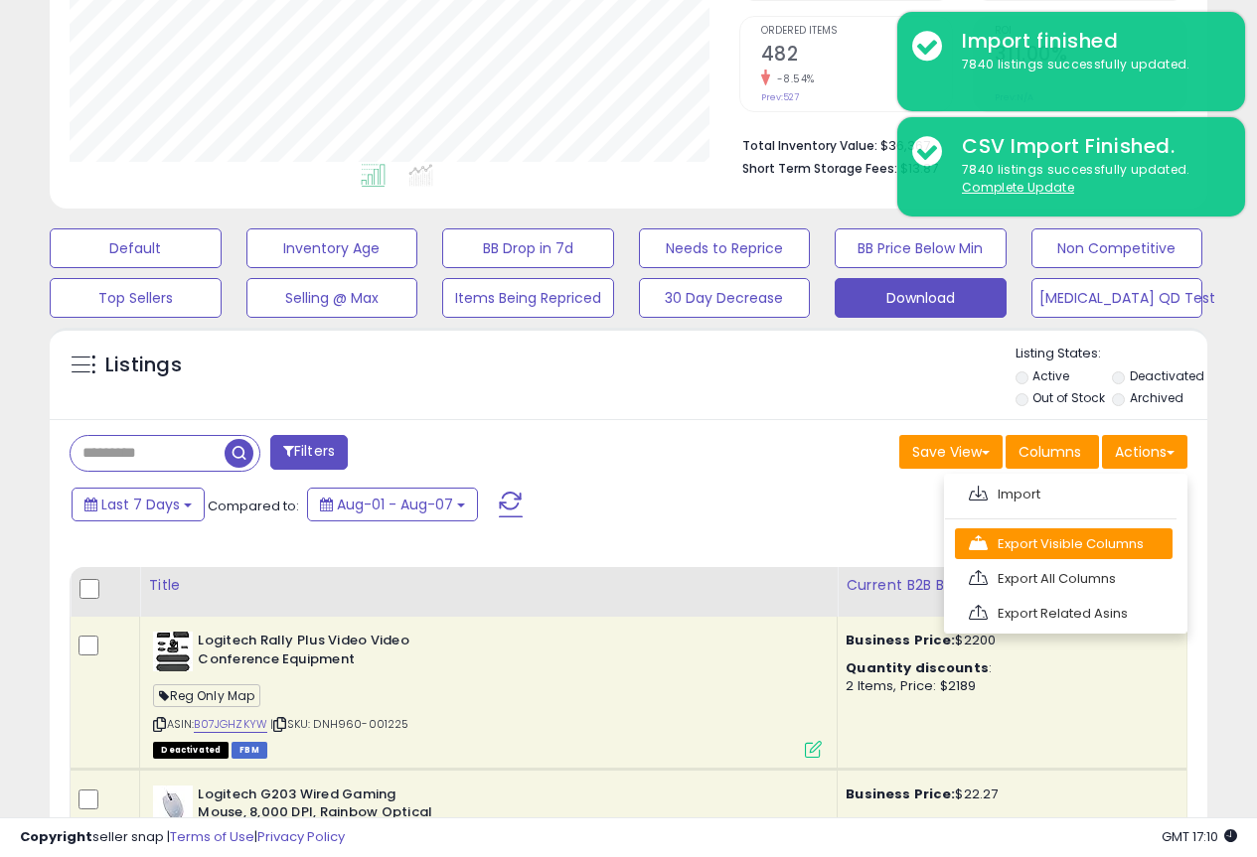
click at [1076, 552] on link "Export Visible Columns" at bounding box center [1064, 544] width 218 height 31
